Goal: Navigation & Orientation: Find specific page/section

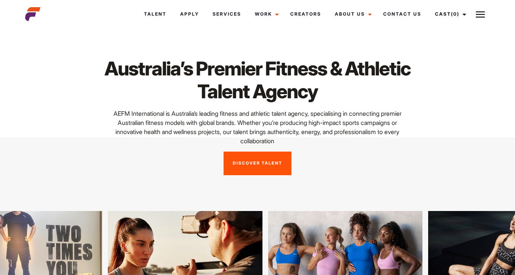
click at [254, 160] on link "Discover Talent" at bounding box center [258, 164] width 68 height 24
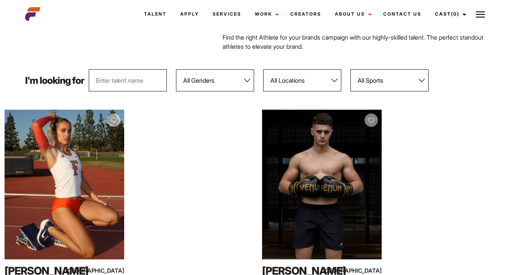
scroll to position [62, 0]
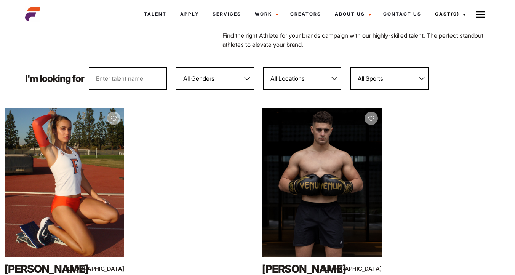
click at [242, 78] on select "All Genders Female Male" at bounding box center [215, 78] width 78 height 22
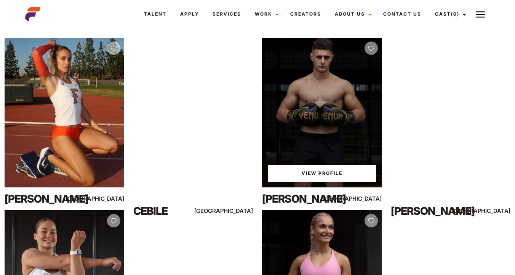
scroll to position [122, 0]
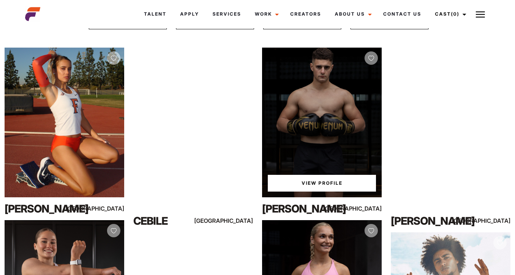
click at [312, 179] on link "View Profile" at bounding box center [322, 183] width 108 height 17
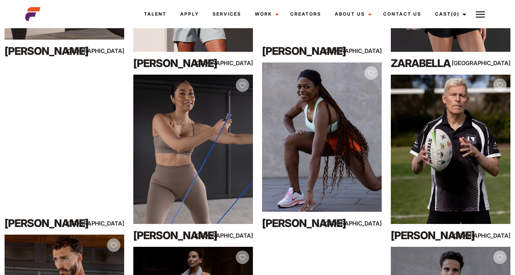
scroll to position [630, 0]
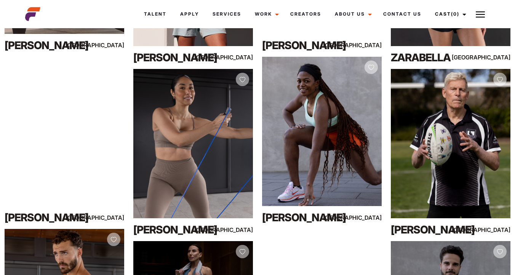
click at [256, 79] on div "View Profile Suzan Na Sydney" at bounding box center [193, 149] width 129 height 185
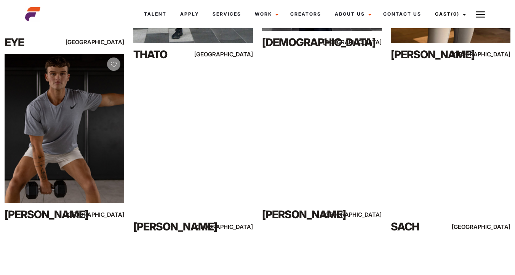
scroll to position [2362, 0]
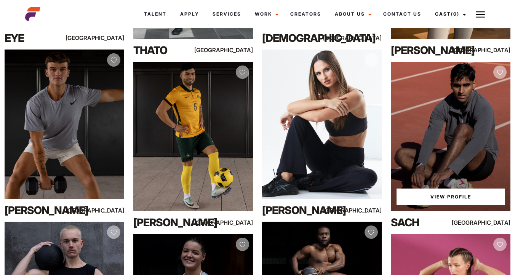
click at [453, 101] on div "View Profile" at bounding box center [451, 137] width 120 height 150
click at [429, 193] on link "View Profile" at bounding box center [451, 197] width 108 height 17
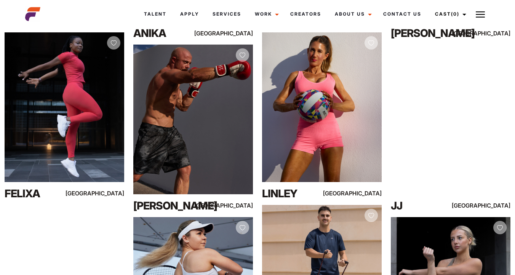
scroll to position [6350, 0]
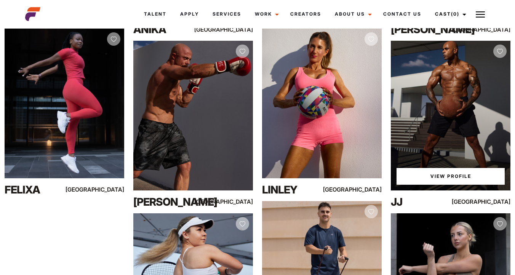
click at [450, 106] on div "View Profile" at bounding box center [451, 116] width 120 height 150
click at [427, 175] on link "View Profile" at bounding box center [451, 176] width 108 height 17
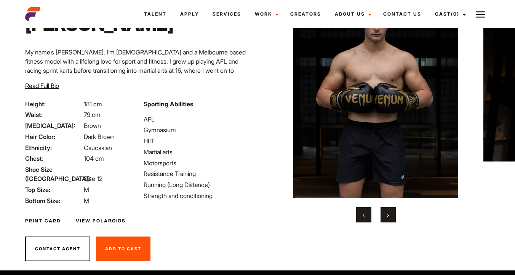
scroll to position [63, 0]
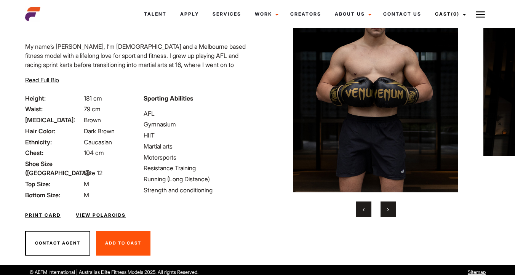
click at [391, 208] on button "›" at bounding box center [388, 209] width 15 height 15
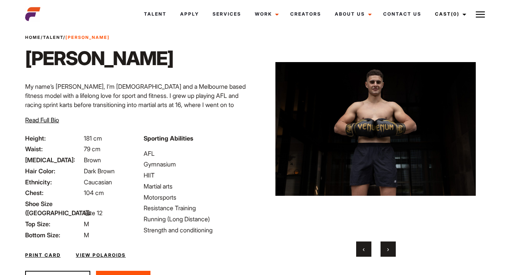
scroll to position [21, 0]
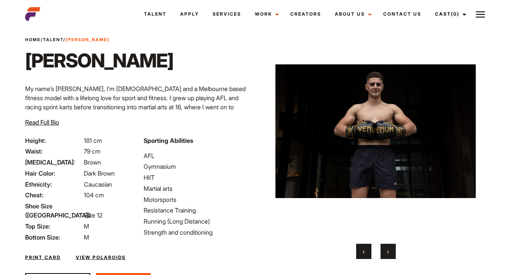
click at [391, 247] on button "›" at bounding box center [388, 251] width 15 height 15
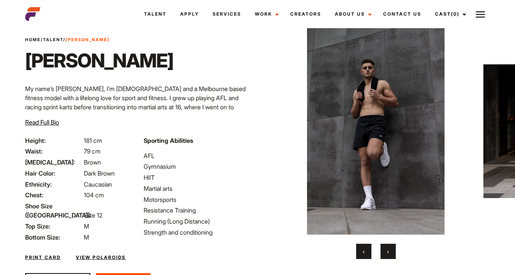
click at [391, 247] on button "›" at bounding box center [388, 251] width 15 height 15
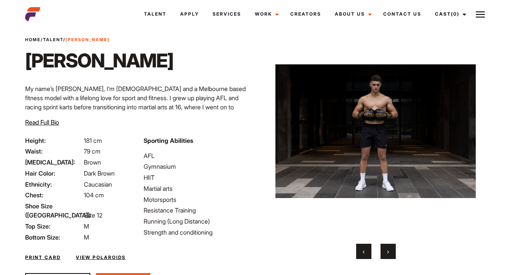
click at [390, 248] on button "›" at bounding box center [388, 251] width 15 height 15
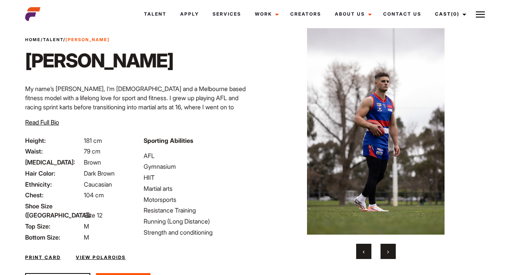
click at [388, 248] on span "›" at bounding box center [388, 252] width 2 height 8
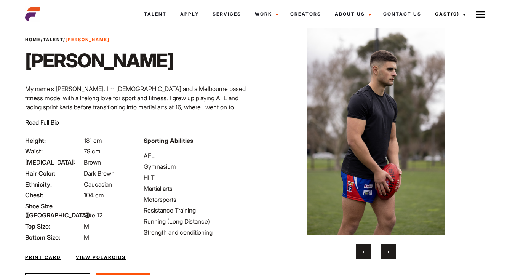
scroll to position [63, 0]
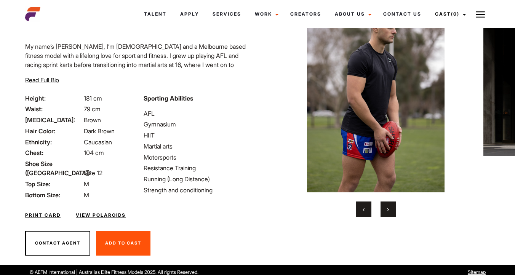
click at [96, 212] on link "View Polaroids" at bounding box center [101, 215] width 50 height 7
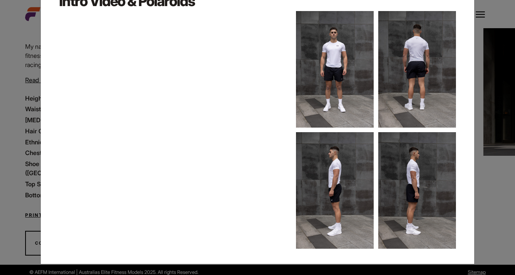
scroll to position [0, 0]
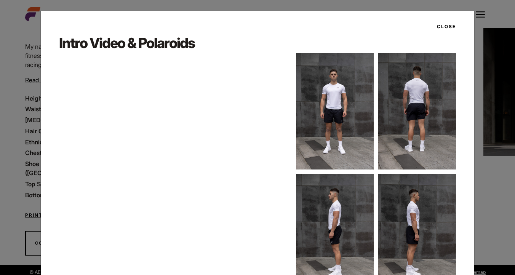
click at [446, 24] on button "Close" at bounding box center [445, 26] width 24 height 13
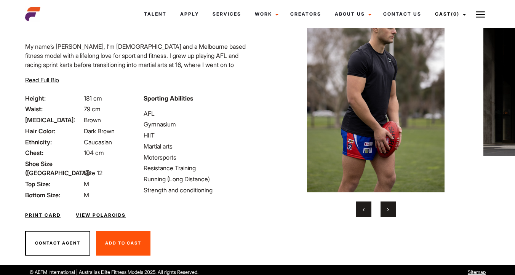
click at [50, 212] on link "Print Card" at bounding box center [42, 215] width 35 height 7
click at [126, 232] on button "Add To Cast Remove From Cast" at bounding box center [123, 243] width 55 height 25
click at [135, 233] on button "Add To Cast Remove From Cast" at bounding box center [132, 243] width 73 height 25
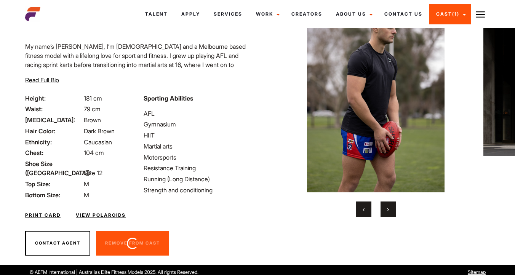
click at [73, 237] on button "Contact Agent" at bounding box center [57, 243] width 65 height 25
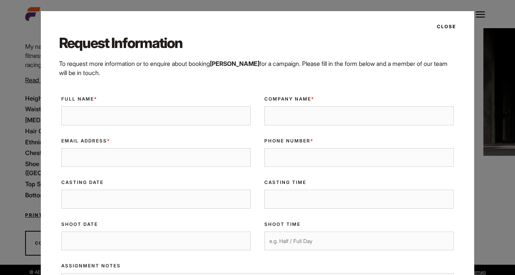
click at [449, 27] on button "Close" at bounding box center [445, 26] width 24 height 13
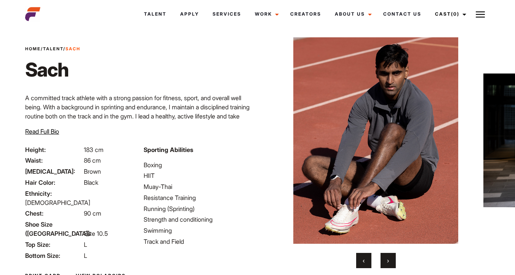
scroll to position [13, 0]
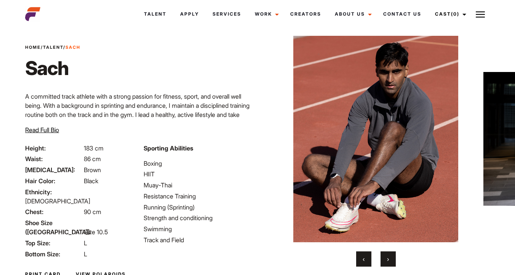
click at [391, 253] on button "›" at bounding box center [388, 259] width 15 height 15
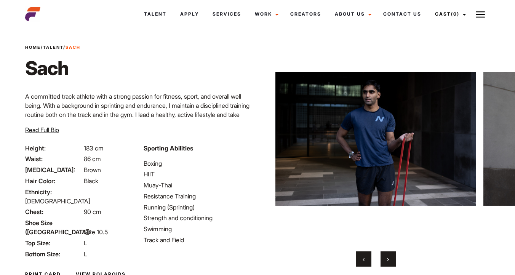
click at [389, 255] on button "›" at bounding box center [388, 259] width 15 height 15
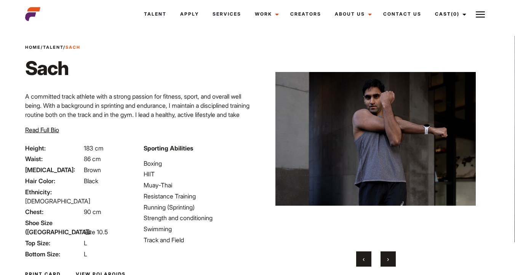
click at [388, 255] on button "›" at bounding box center [388, 259] width 15 height 15
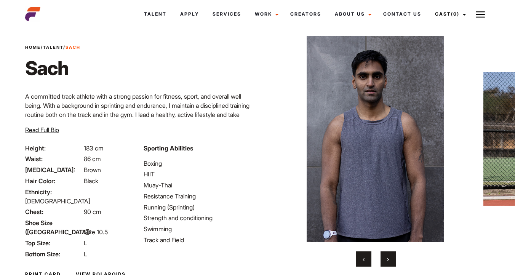
click at [388, 255] on button "›" at bounding box center [388, 259] width 15 height 15
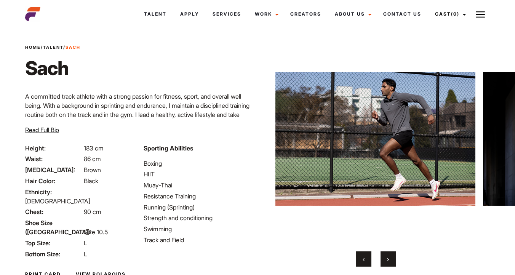
click at [388, 255] on button "›" at bounding box center [388, 259] width 15 height 15
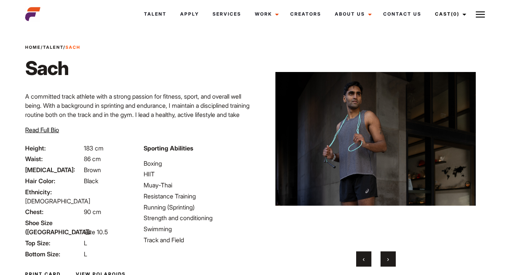
click at [388, 255] on button "›" at bounding box center [388, 259] width 15 height 15
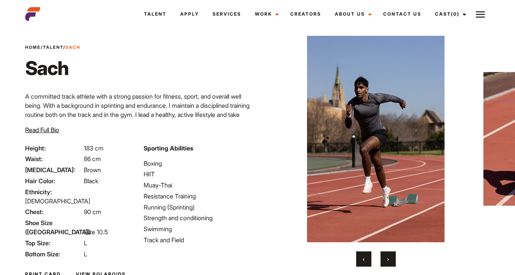
click at [388, 255] on button "›" at bounding box center [388, 259] width 15 height 15
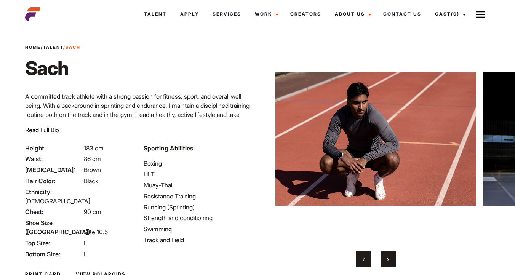
click at [388, 255] on button "›" at bounding box center [388, 259] width 15 height 15
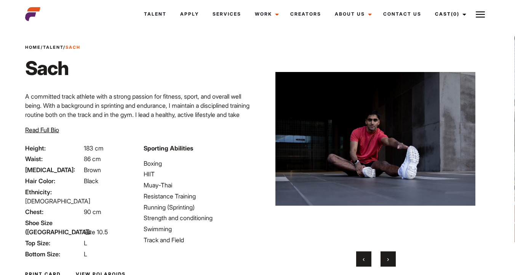
click at [388, 255] on button "›" at bounding box center [388, 259] width 15 height 15
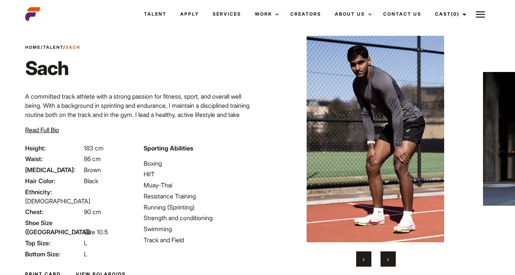
click at [388, 255] on button "›" at bounding box center [388, 259] width 15 height 15
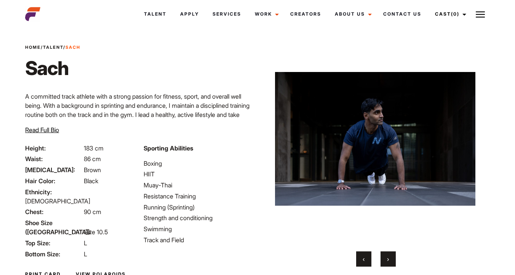
click at [388, 255] on button "›" at bounding box center [388, 259] width 15 height 15
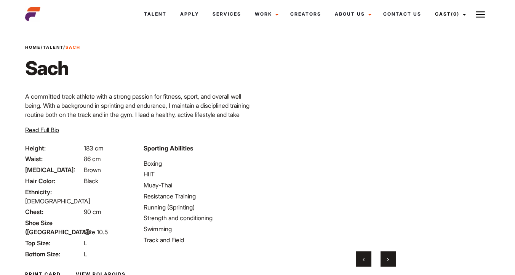
click at [390, 262] on button "›" at bounding box center [388, 259] width 15 height 15
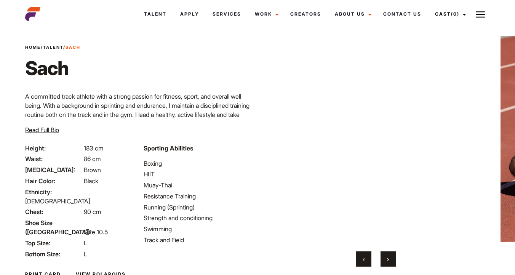
click at [390, 260] on button "›" at bounding box center [388, 259] width 15 height 15
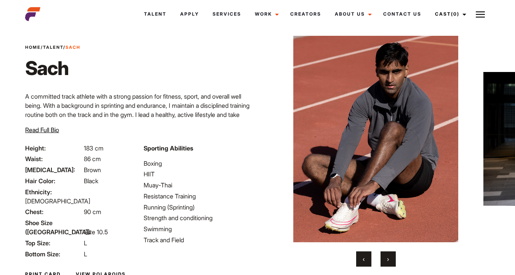
click at [390, 260] on button "›" at bounding box center [388, 259] width 15 height 15
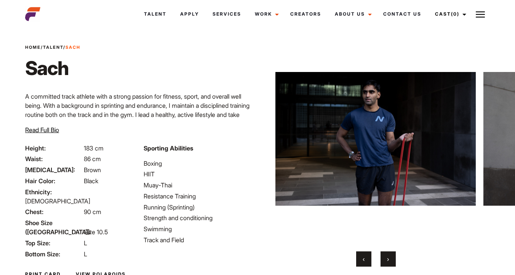
click at [390, 260] on button "›" at bounding box center [388, 259] width 15 height 15
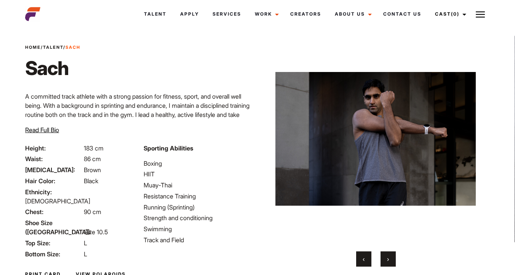
click at [390, 260] on button "›" at bounding box center [388, 259] width 15 height 15
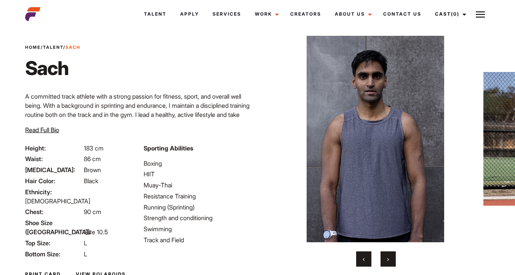
click at [390, 260] on button "›" at bounding box center [388, 259] width 15 height 15
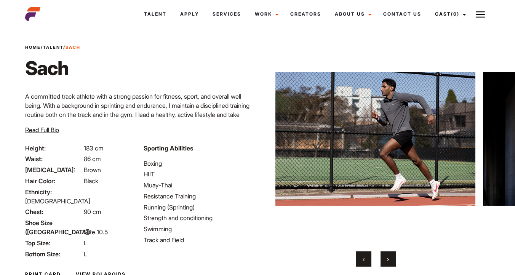
click at [390, 260] on button "›" at bounding box center [388, 259] width 15 height 15
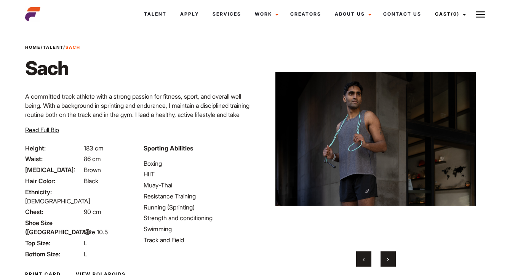
click at [390, 260] on button "›" at bounding box center [388, 259] width 15 height 15
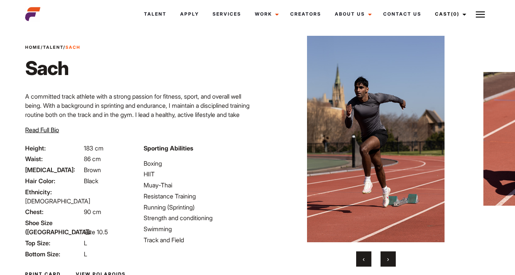
click at [388, 255] on span "›" at bounding box center [388, 259] width 2 height 8
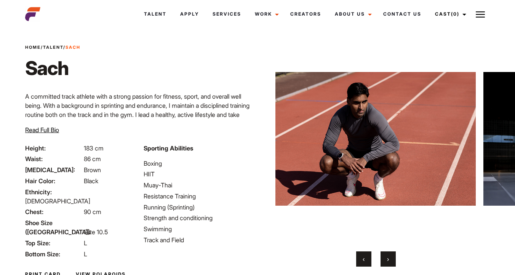
click at [388, 255] on span "›" at bounding box center [388, 259] width 2 height 8
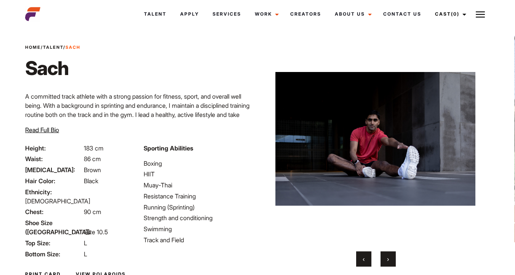
click at [388, 255] on span "›" at bounding box center [388, 259] width 2 height 8
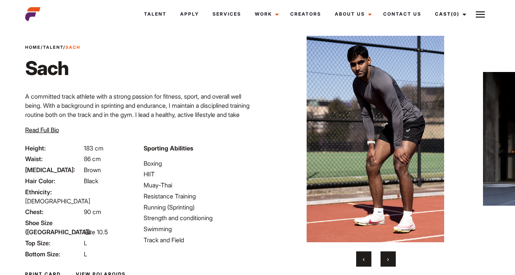
click at [388, 255] on span "›" at bounding box center [388, 259] width 2 height 8
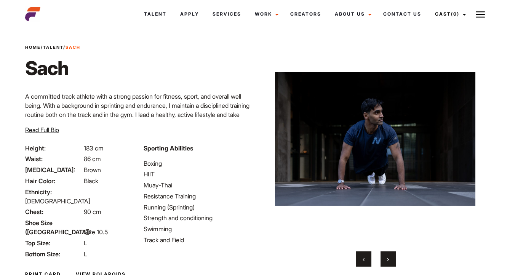
click at [388, 255] on span "›" at bounding box center [388, 259] width 2 height 8
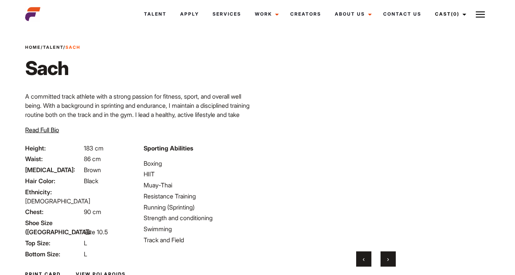
click at [388, 255] on span "›" at bounding box center [388, 259] width 2 height 8
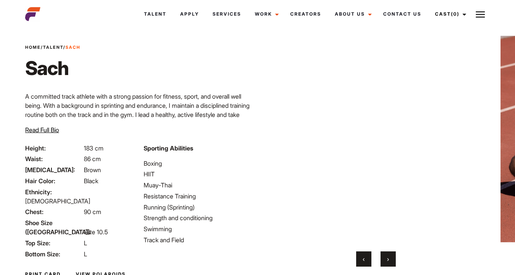
click at [388, 255] on span "›" at bounding box center [388, 259] width 2 height 8
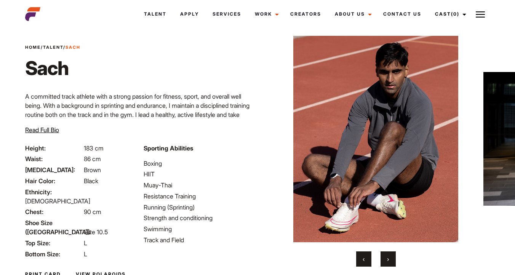
click at [388, 255] on span "›" at bounding box center [388, 259] width 2 height 8
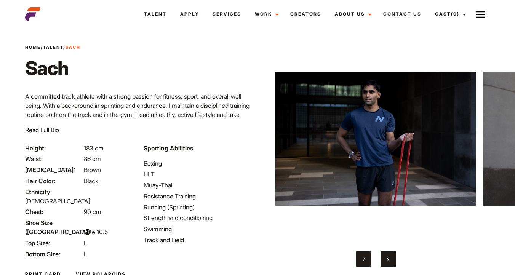
click at [388, 255] on span "›" at bounding box center [388, 259] width 2 height 8
